Goal: Navigation & Orientation: Find specific page/section

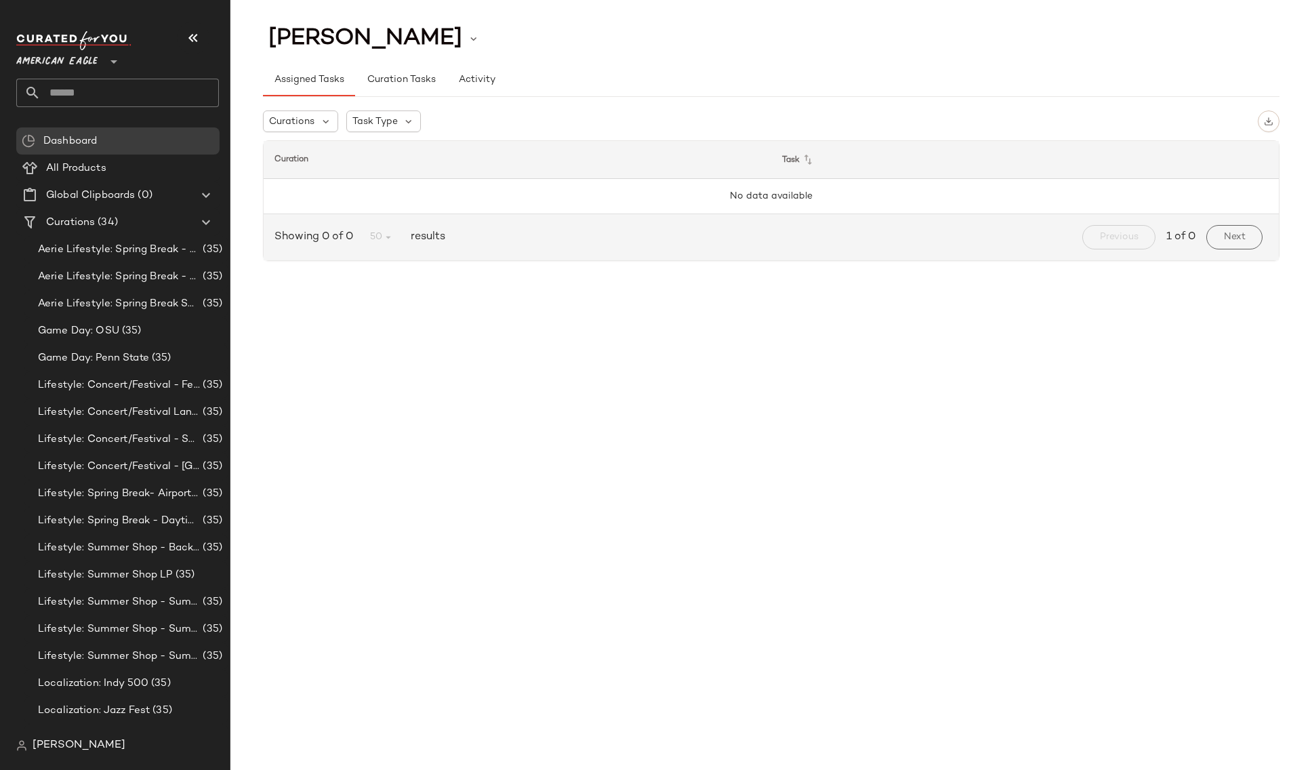
click at [77, 745] on span "[PERSON_NAME]" at bounding box center [79, 745] width 93 height 16
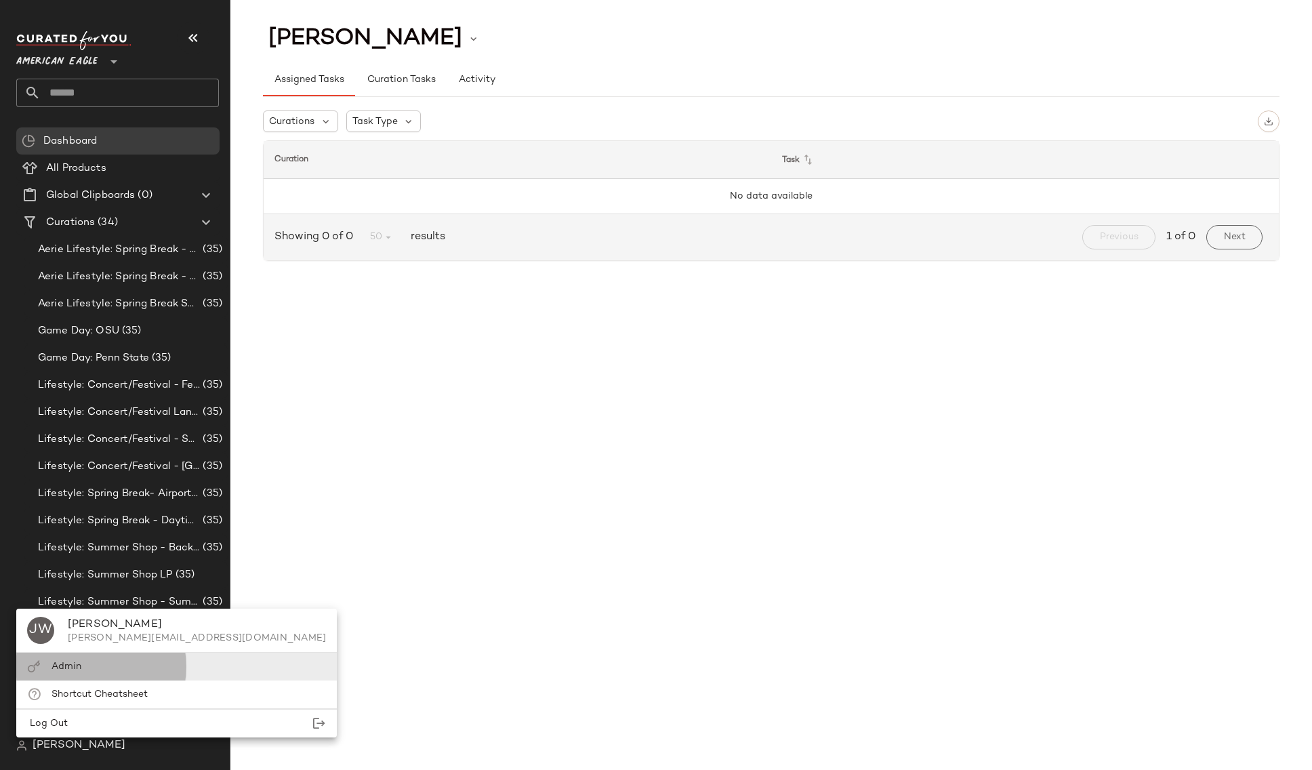
click at [66, 680] on div "Admin" at bounding box center [176, 694] width 320 height 28
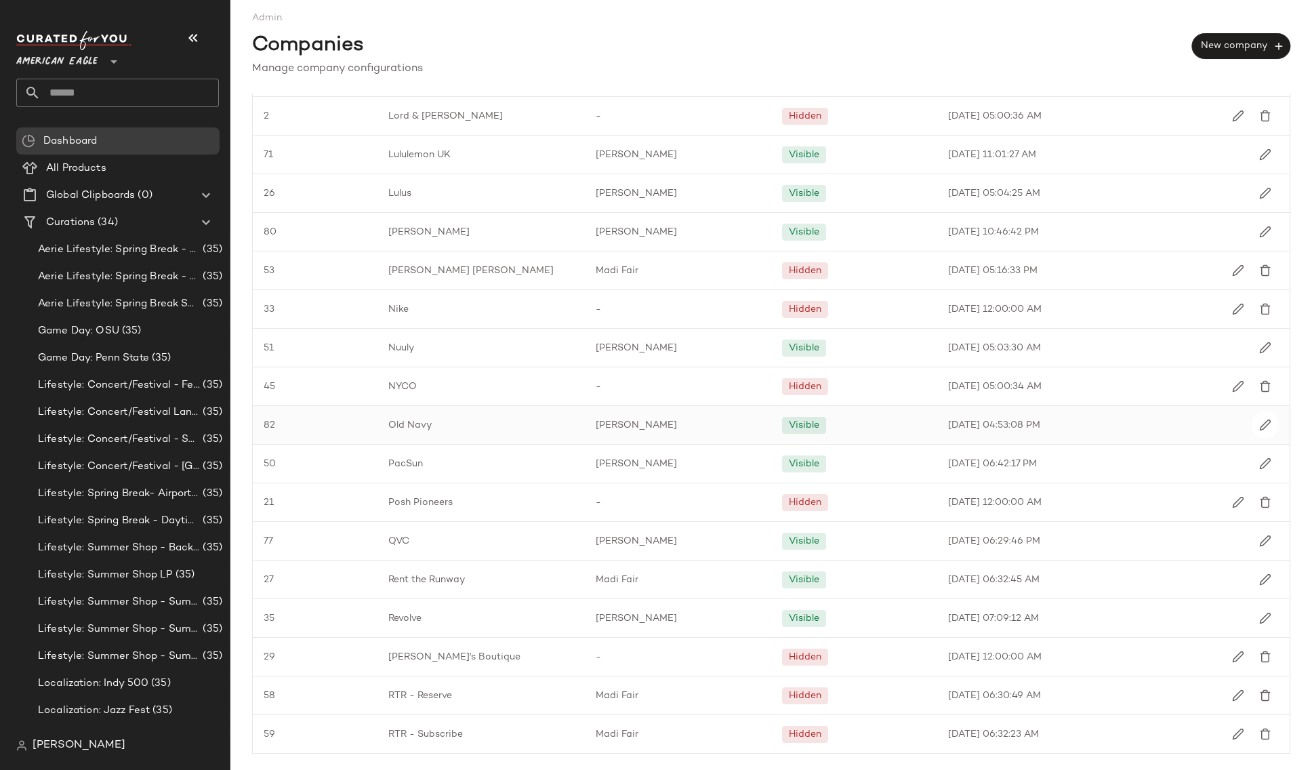
scroll to position [1348, 0]
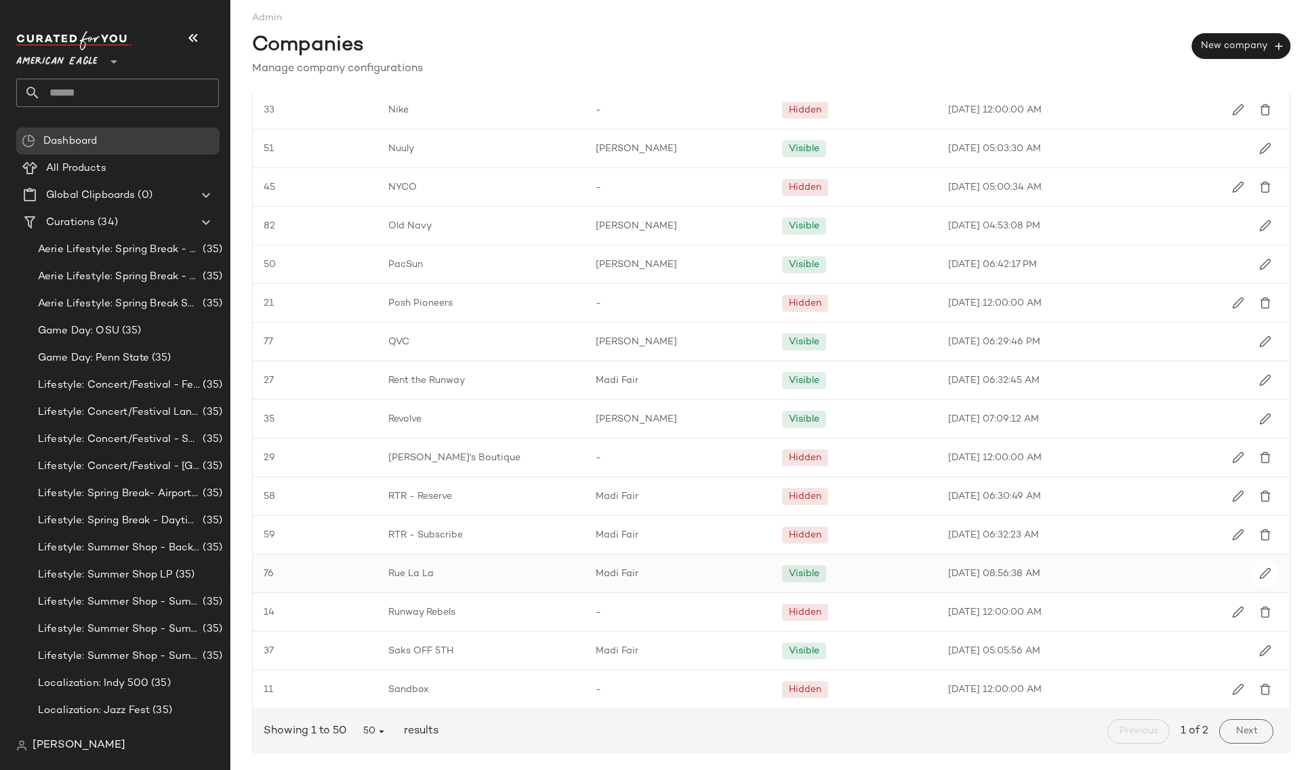
click at [391, 574] on span "Rue La La" at bounding box center [410, 573] width 45 height 14
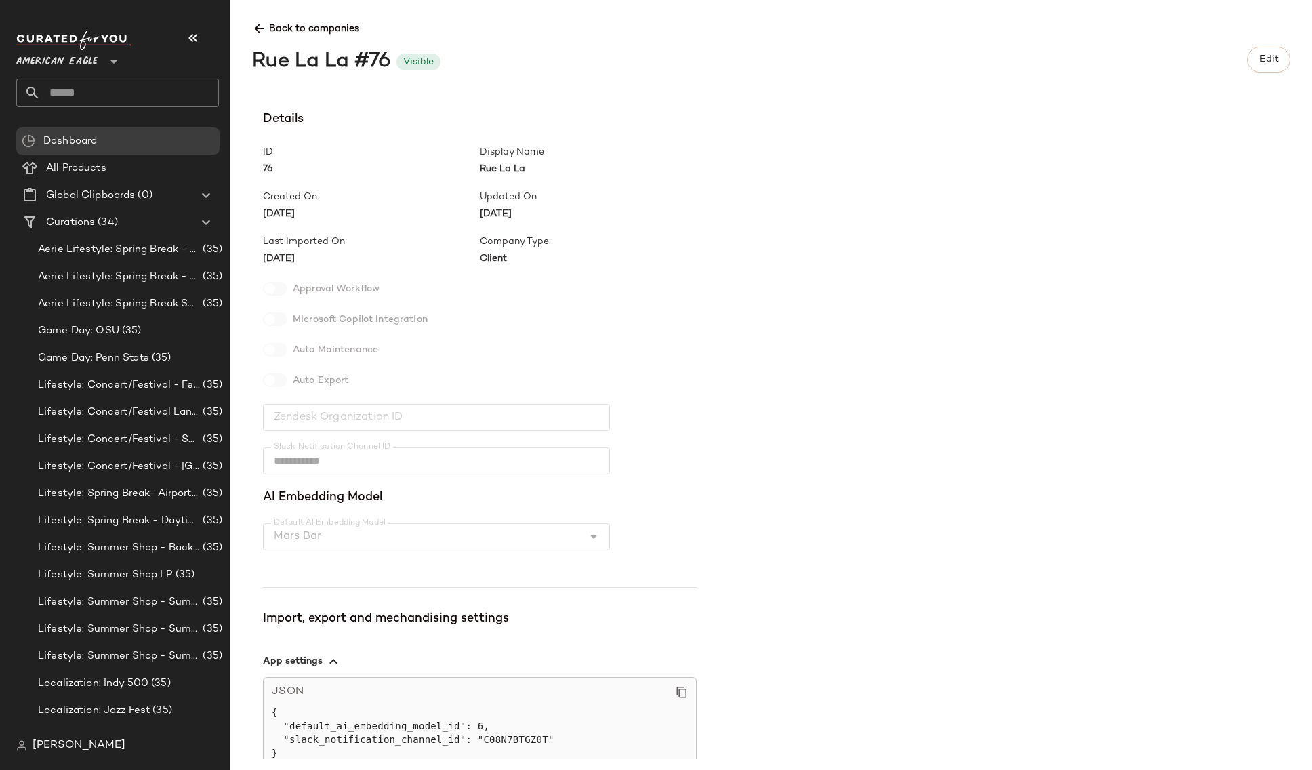
click at [267, 22] on span "Back to companies" at bounding box center [771, 23] width 1038 height 25
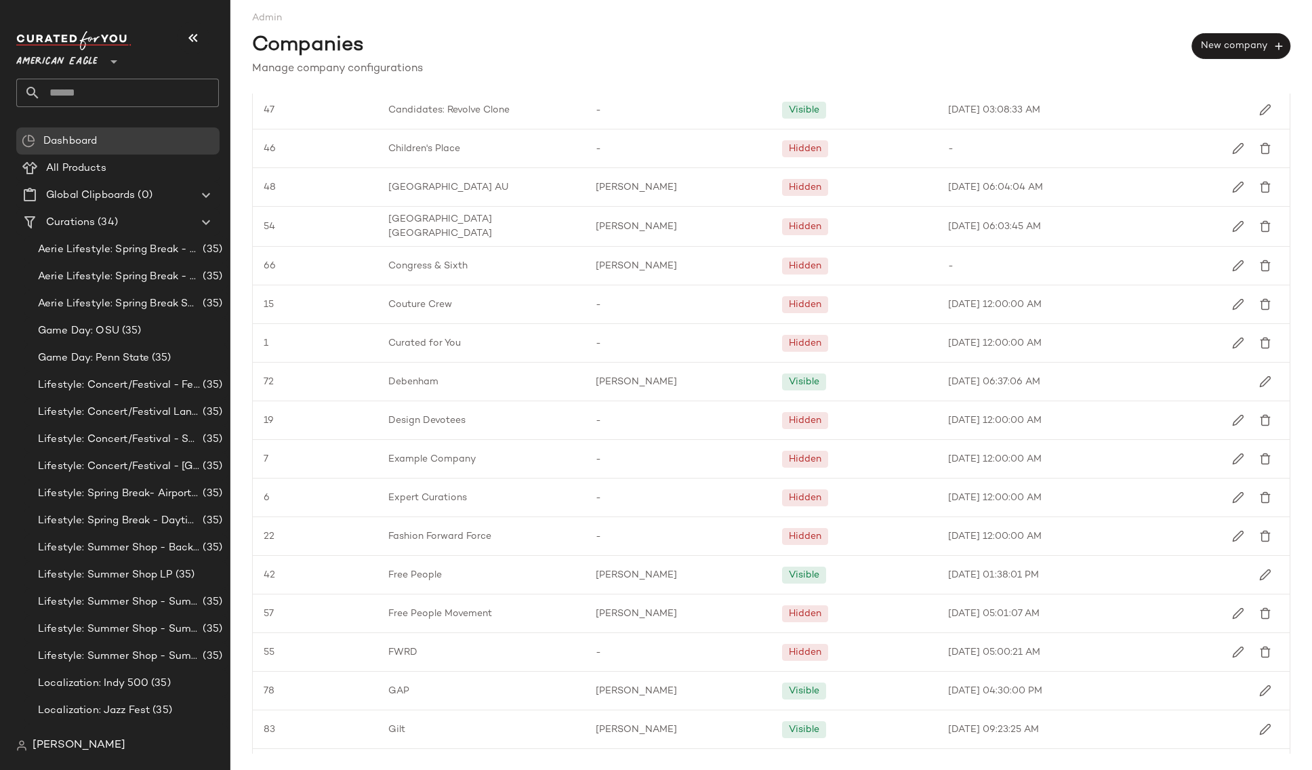
scroll to position [382, 0]
click at [449, 738] on div "Gilt" at bounding box center [480, 728] width 207 height 38
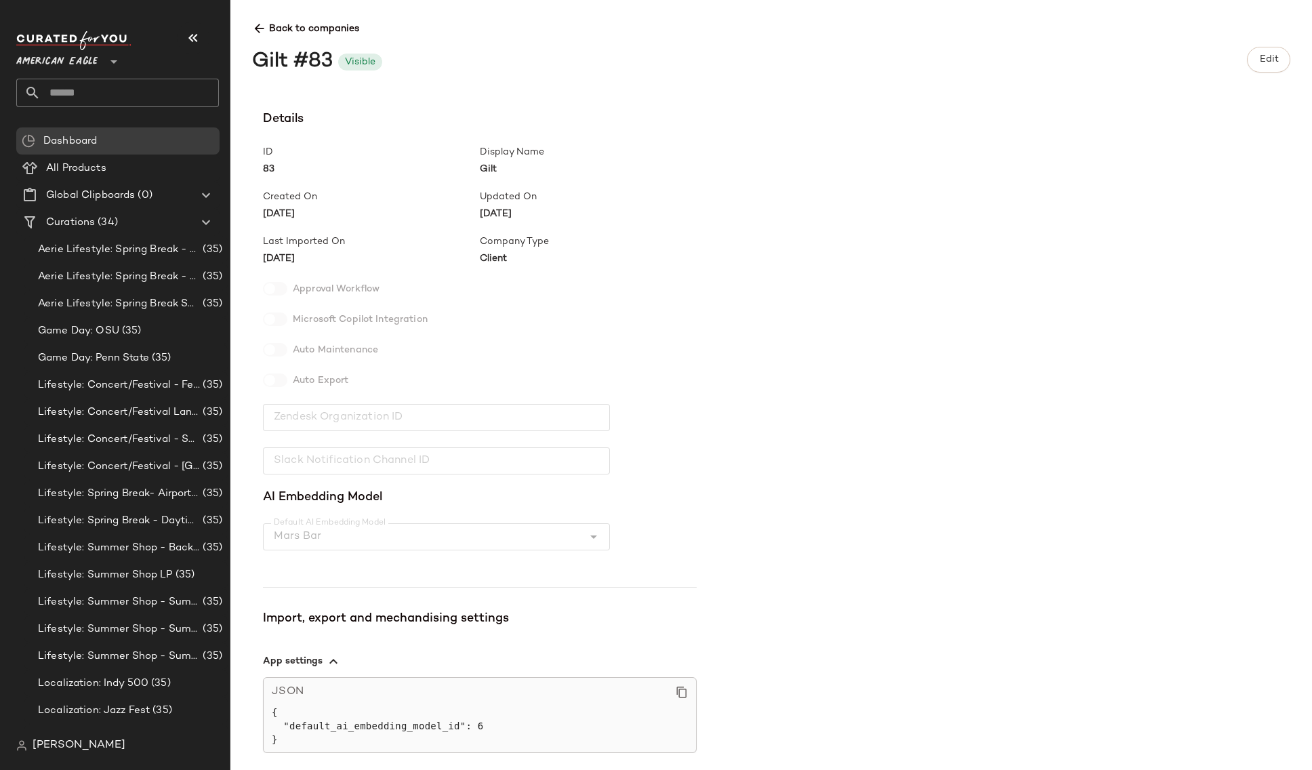
click at [255, 30] on icon at bounding box center [259, 29] width 14 height 14
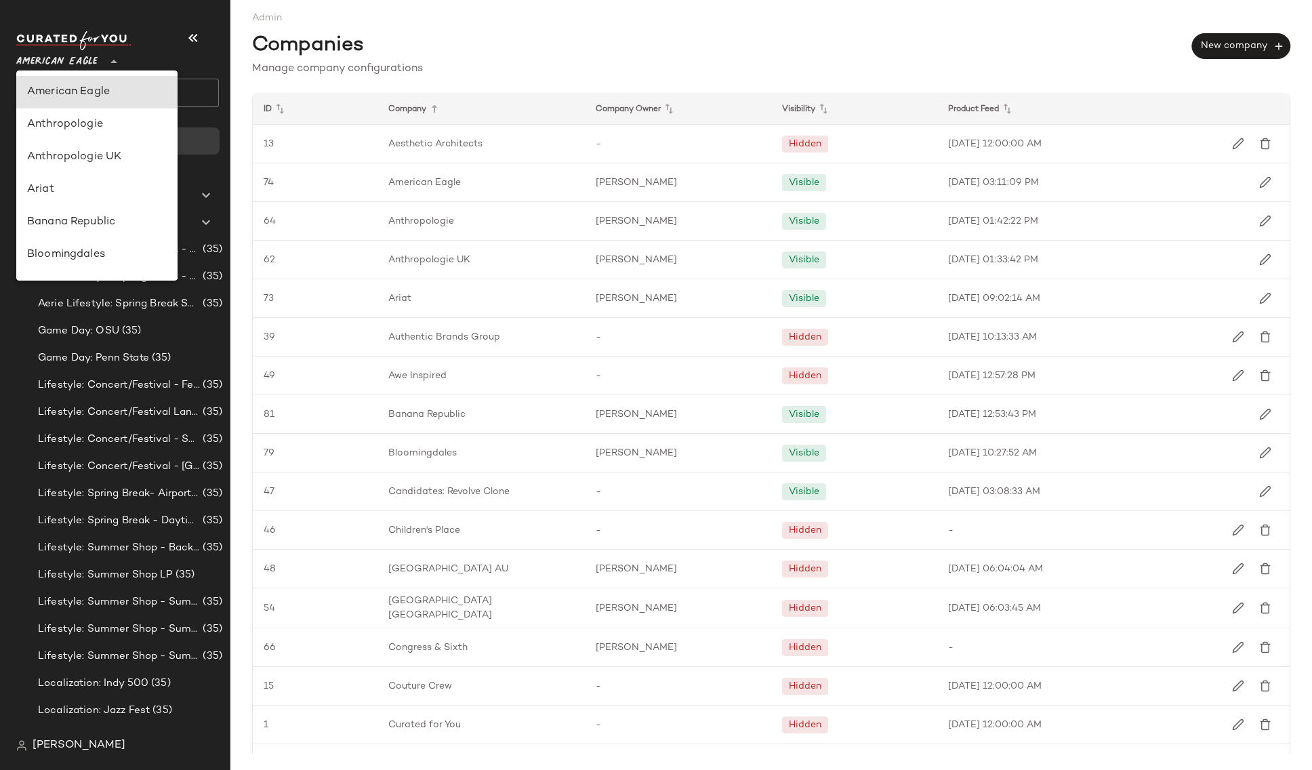
click at [96, 61] on span "American Eagle" at bounding box center [56, 58] width 81 height 24
click at [85, 100] on div "Gilt" at bounding box center [96, 92] width 161 height 33
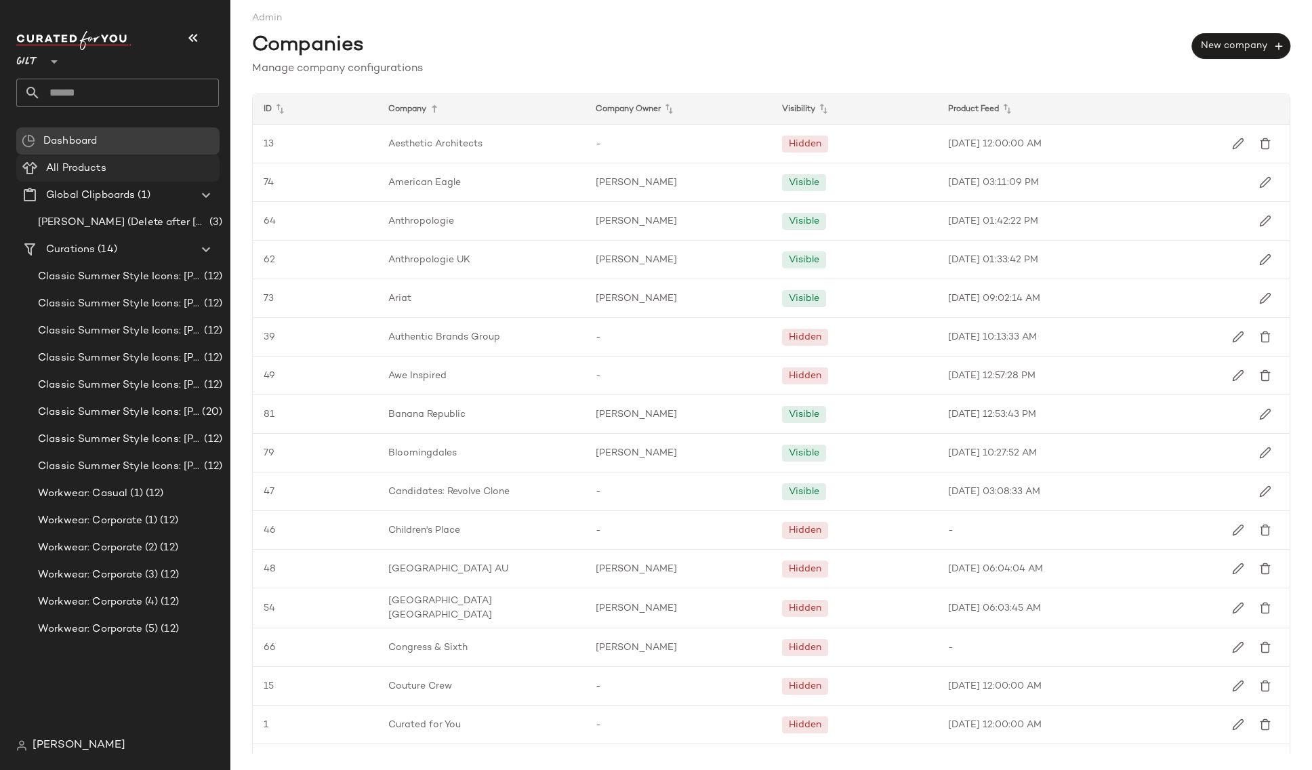
click at [77, 168] on span "All Products" at bounding box center [76, 169] width 60 height 16
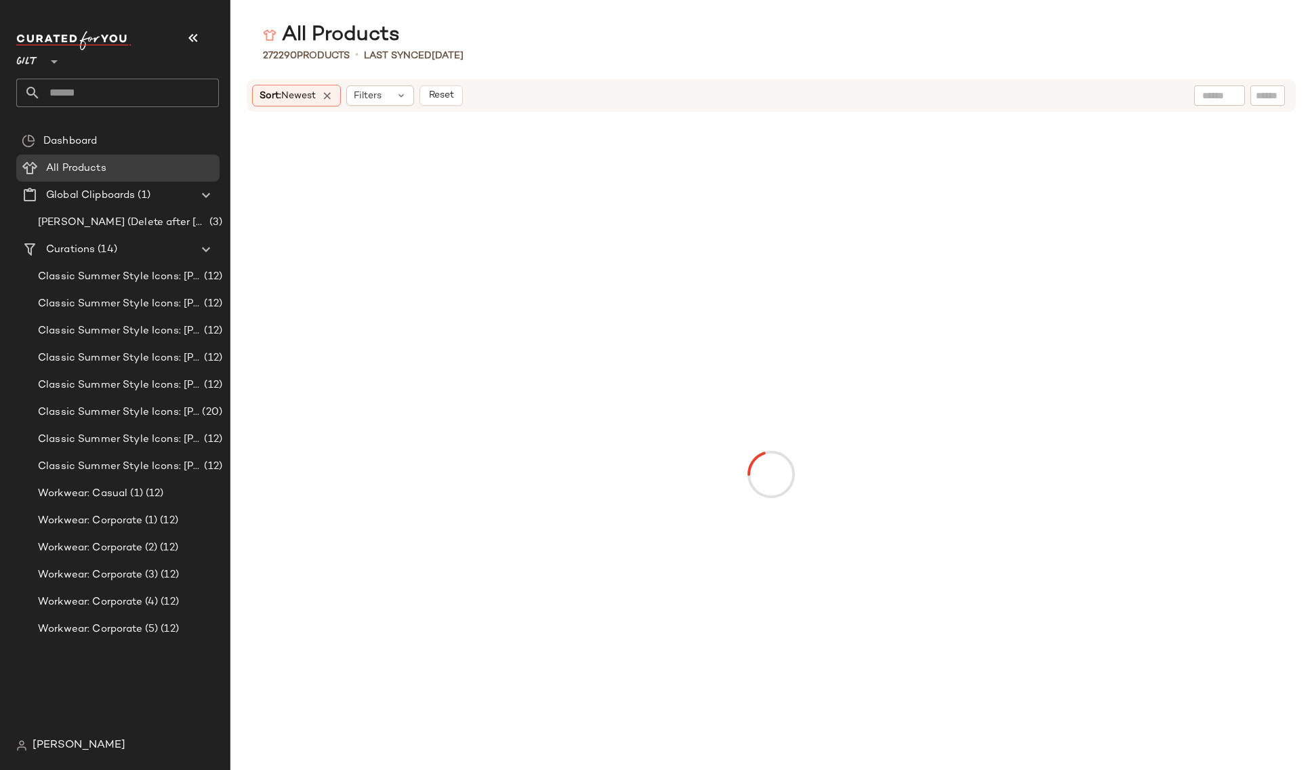
click at [44, 66] on div at bounding box center [52, 54] width 19 height 34
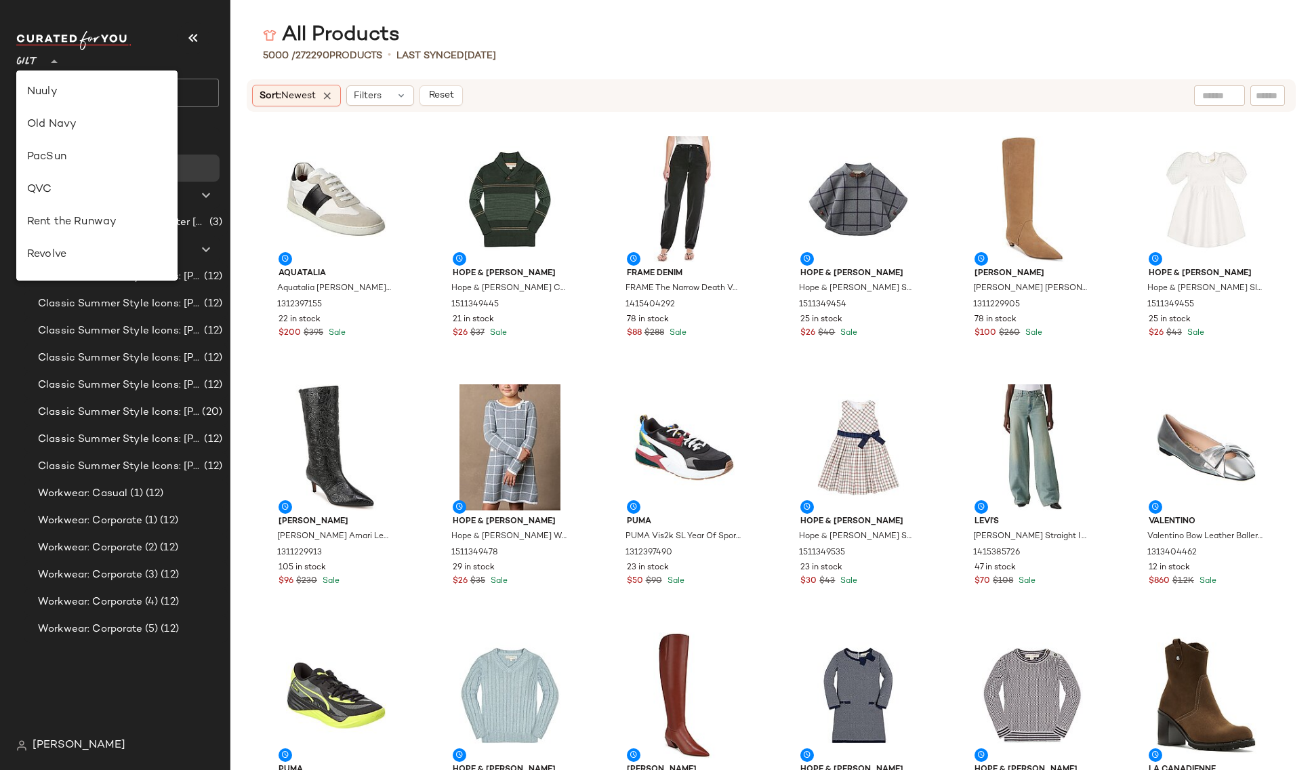
scroll to position [650, 0]
click at [83, 127] on div "Rue La La" at bounding box center [97, 125] width 140 height 16
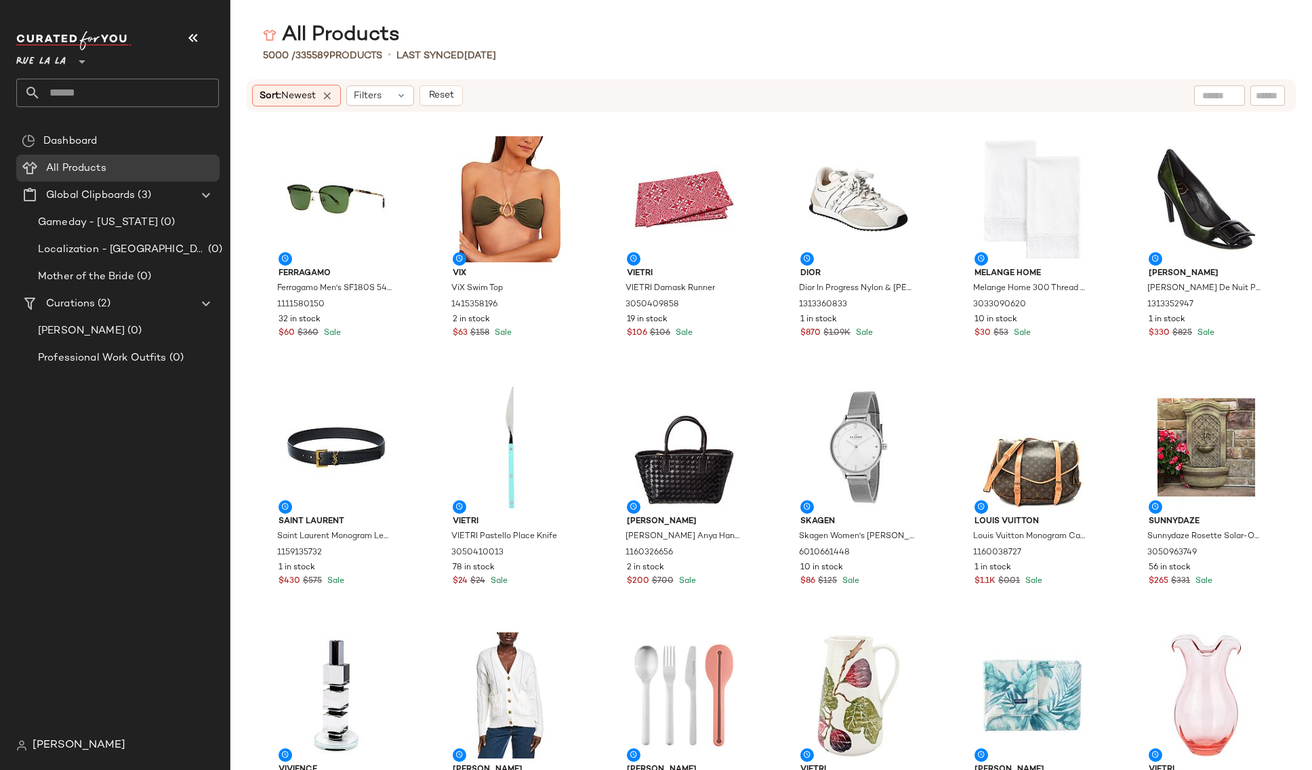
type input "**"
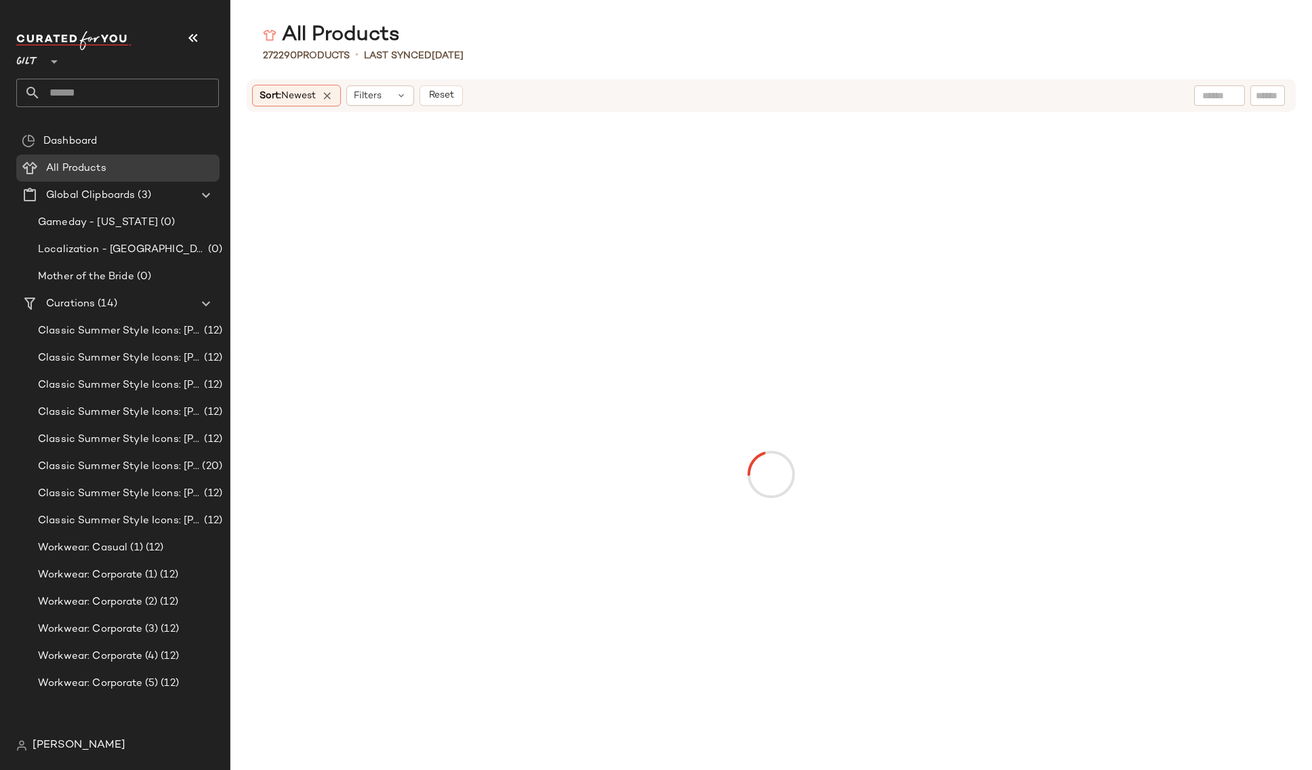
click at [72, 754] on div "[PERSON_NAME]" at bounding box center [122, 745] width 213 height 27
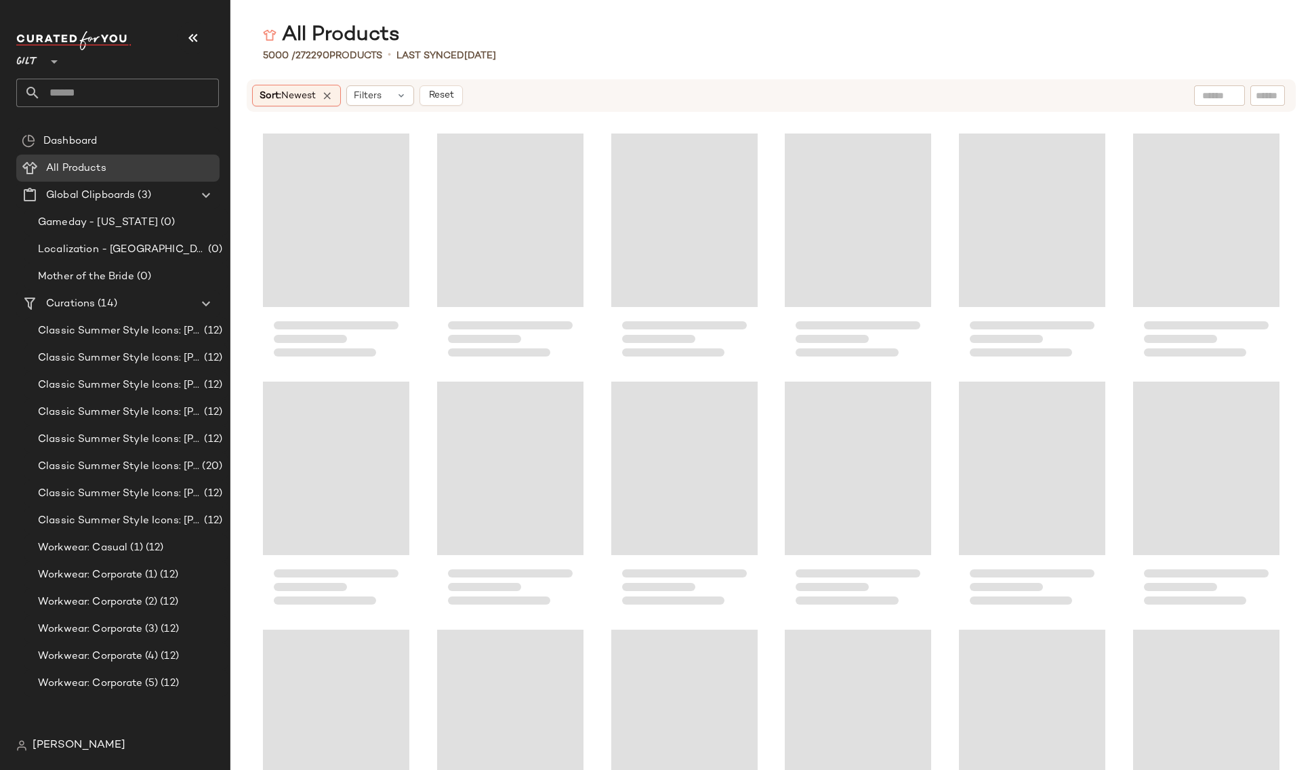
click at [72, 746] on span "[PERSON_NAME]" at bounding box center [79, 745] width 93 height 16
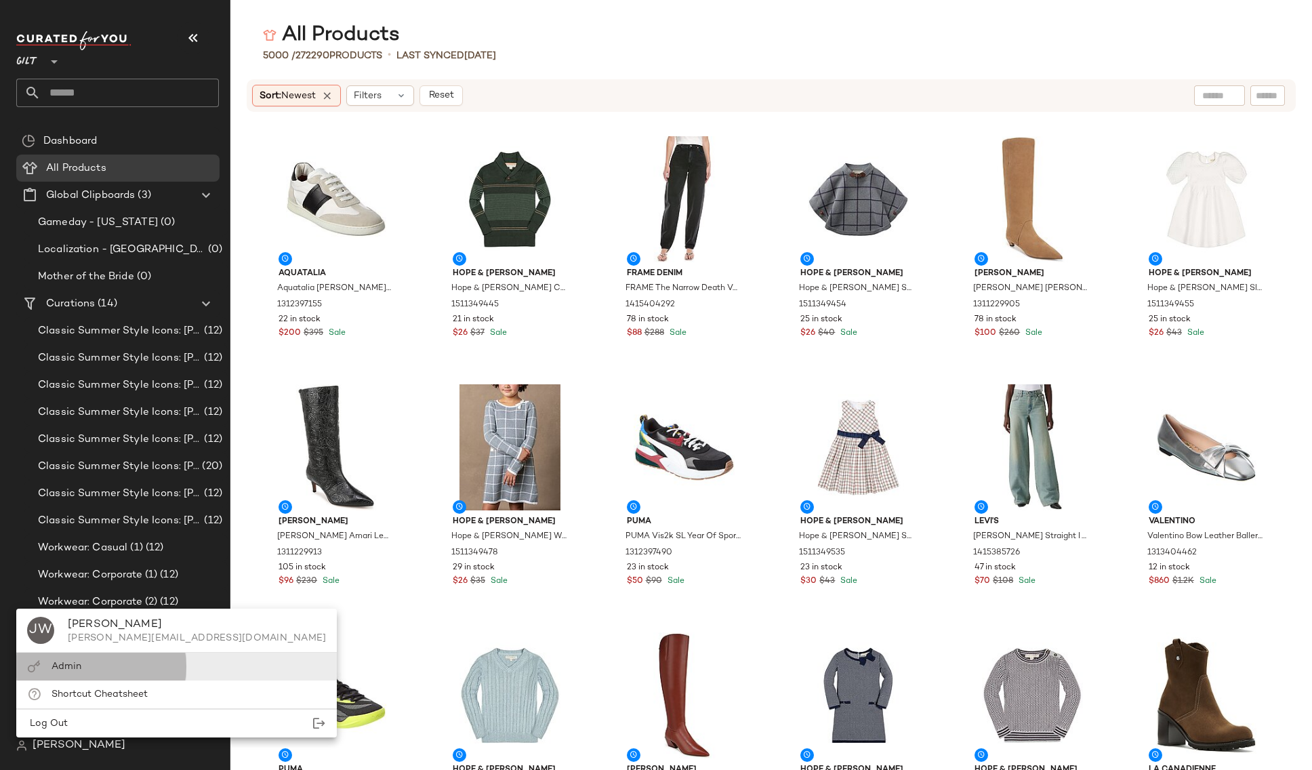
click at [73, 680] on div "Admin" at bounding box center [176, 694] width 320 height 28
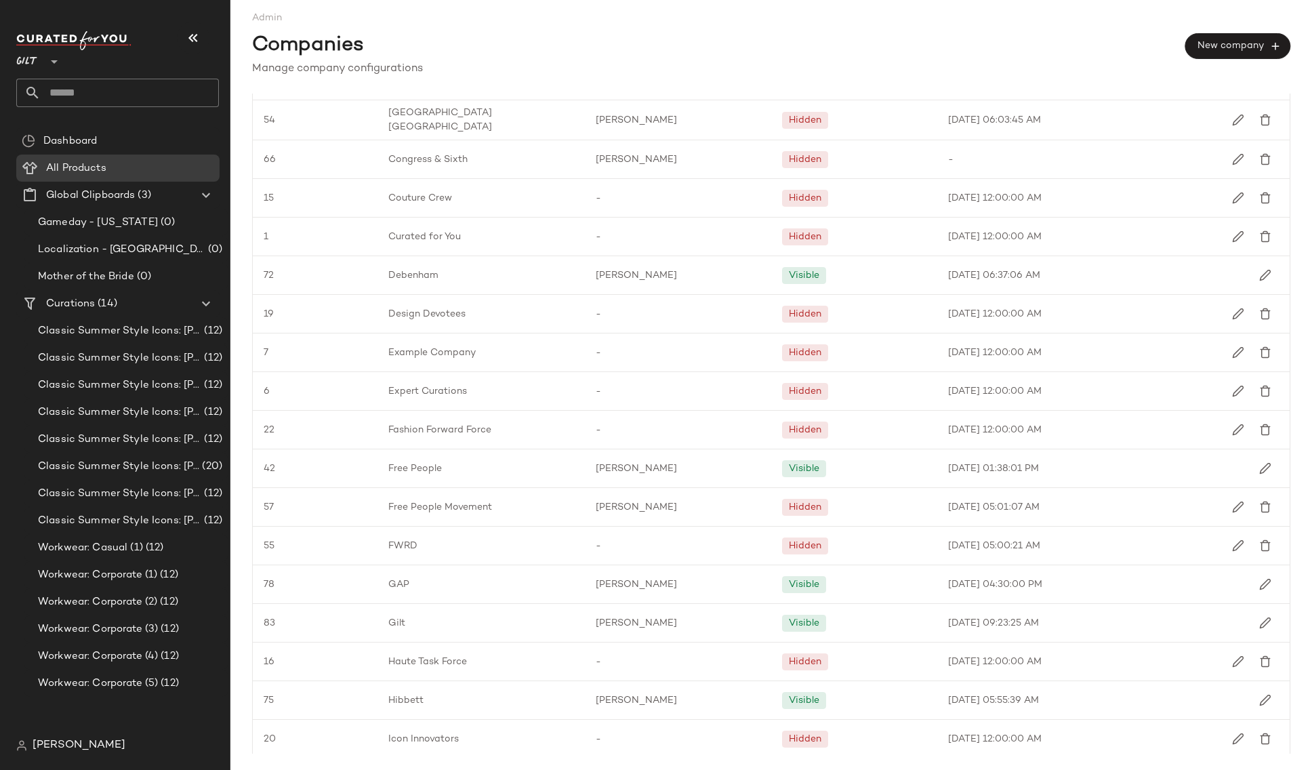
scroll to position [650, 0]
